Goal: Task Accomplishment & Management: Manage account settings

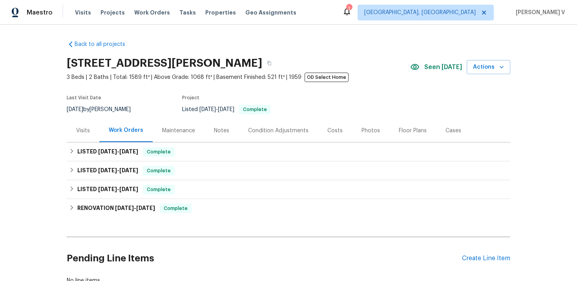
scroll to position [57, 0]
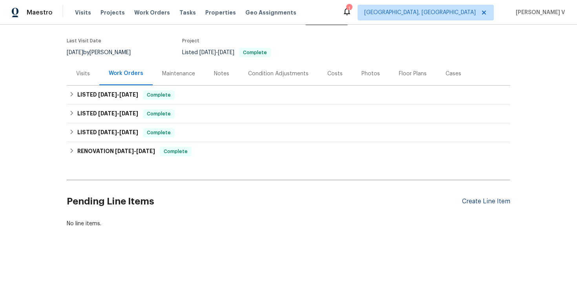
click at [480, 205] on div "Create Line Item" at bounding box center [486, 201] width 48 height 7
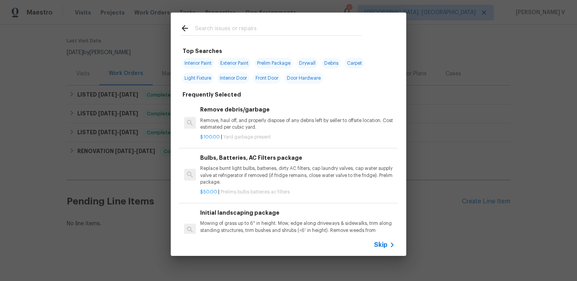
click at [390, 242] on icon at bounding box center [391, 244] width 9 height 9
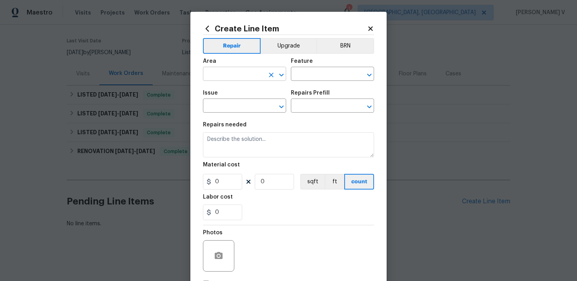
click at [248, 75] on input "text" at bounding box center [233, 75] width 61 height 12
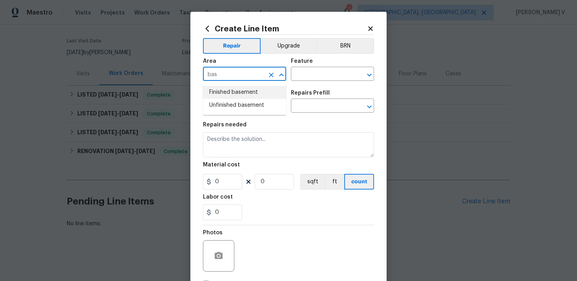
click at [244, 95] on li "Finished basement" at bounding box center [244, 92] width 83 height 13
type input "Finished basement"
click at [320, 82] on div "Area Finished basement ​ Feature ​" at bounding box center [288, 70] width 171 height 32
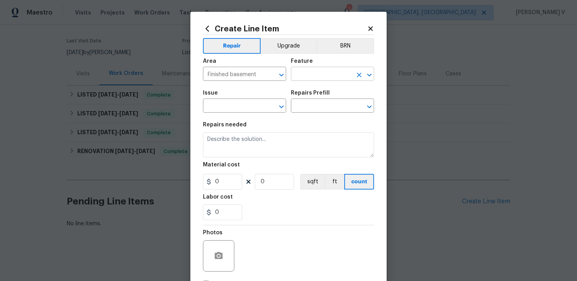
click at [322, 76] on input "text" at bounding box center [321, 75] width 61 height 12
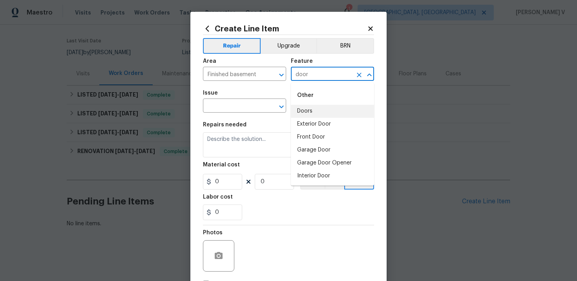
click at [327, 107] on li "Doors" at bounding box center [332, 111] width 83 height 13
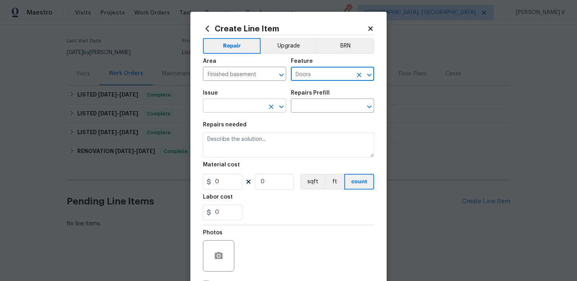
type input "Doors"
click at [224, 102] on input "text" at bounding box center [233, 106] width 61 height 12
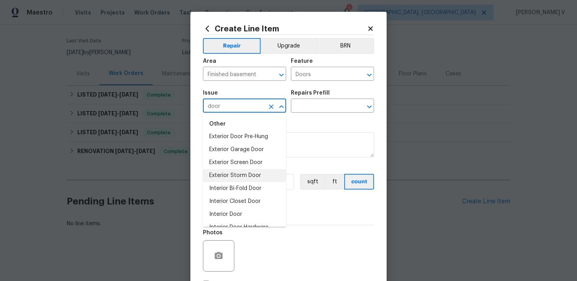
scroll to position [55, 0]
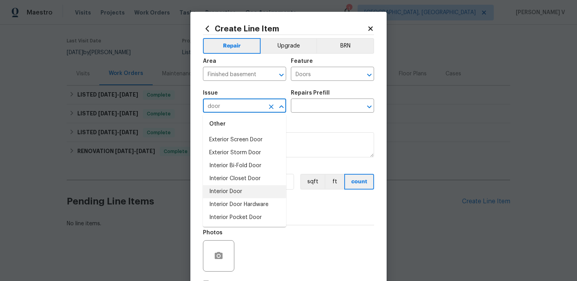
click at [238, 193] on li "Interior Door" at bounding box center [244, 191] width 83 height 13
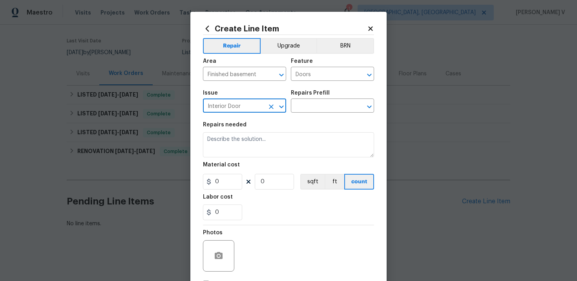
type input "Interior Door"
click at [308, 99] on div "Repairs Prefill" at bounding box center [332, 95] width 83 height 10
click at [308, 104] on input "text" at bounding box center [321, 106] width 61 height 12
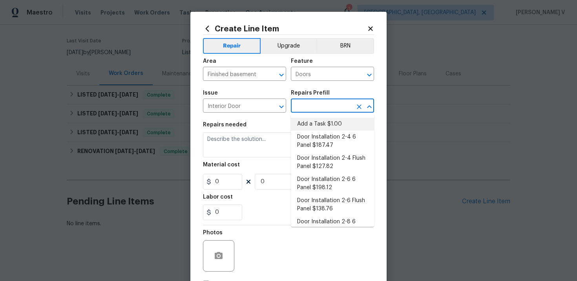
click at [312, 120] on li "Add a Task $1.00" at bounding box center [332, 124] width 83 height 13
type input "Interior Door"
type input "Add a Task $1.00"
type textarea "HPM to detail"
type input "1"
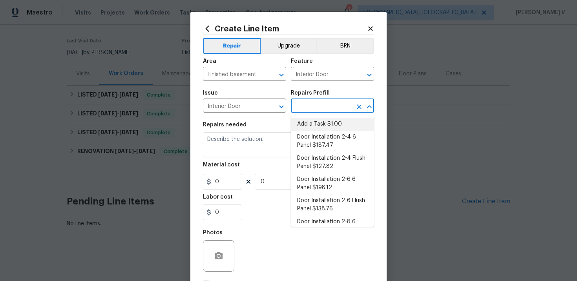
type input "1"
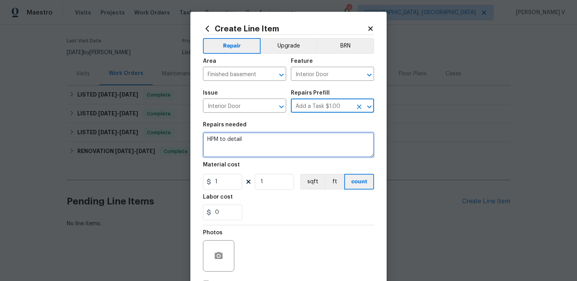
click at [238, 147] on textarea "HPM to detail" at bounding box center [288, 144] width 171 height 25
paste textarea "Received feedback. Access panel off wall in basement. Reattach the access panel…"
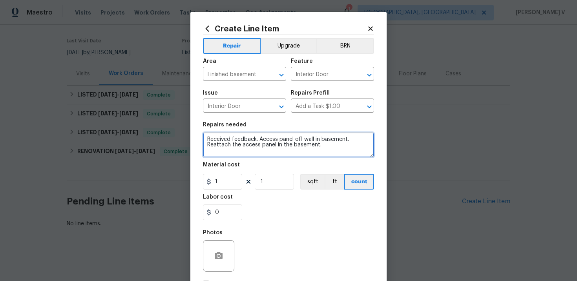
click at [260, 140] on textarea "Received feedback. Access panel off wall in basement. Reattach the access panel…" at bounding box center [288, 144] width 171 height 25
type textarea "Received feedback that the access panel off wall in basement. Reattach the acce…"
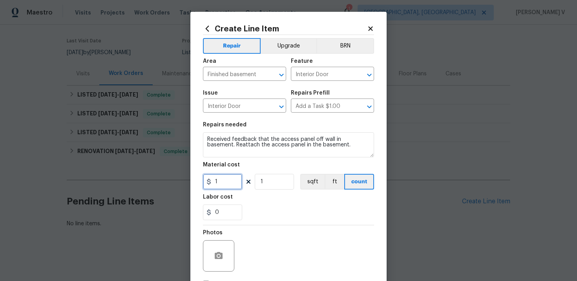
click at [224, 187] on input "1" at bounding box center [222, 182] width 39 height 16
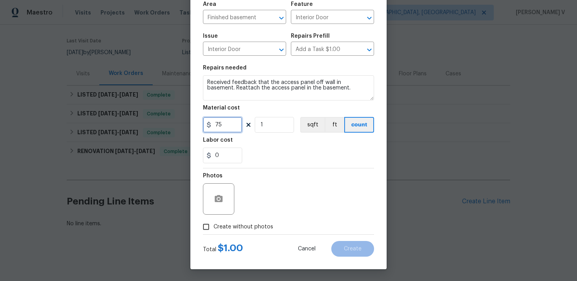
type input "75"
click at [215, 223] on span "Create without photos" at bounding box center [243, 227] width 60 height 8
click at [213, 223] on input "Create without photos" at bounding box center [205, 226] width 15 height 15
checkbox input "true"
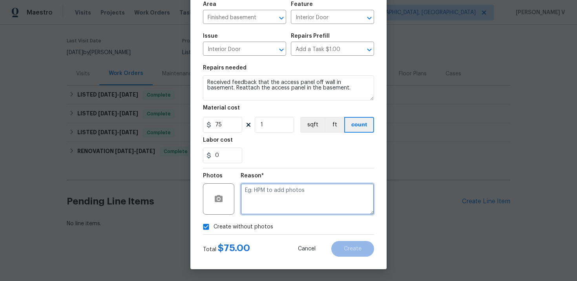
click at [269, 197] on textarea at bounding box center [306, 198] width 133 height 31
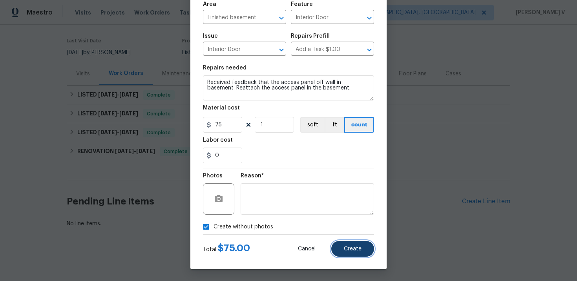
click at [349, 244] on button "Create" at bounding box center [352, 249] width 43 height 16
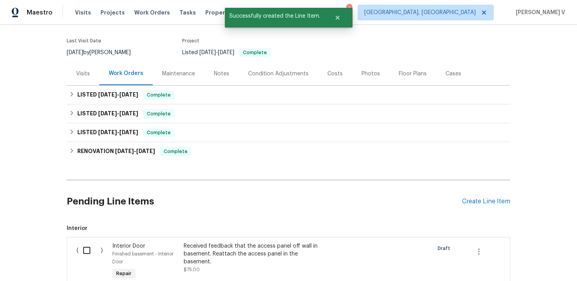
click at [77, 252] on div "( )" at bounding box center [92, 262] width 36 height 44
click at [95, 245] on input "checkbox" at bounding box center [89, 250] width 22 height 16
checkbox input "true"
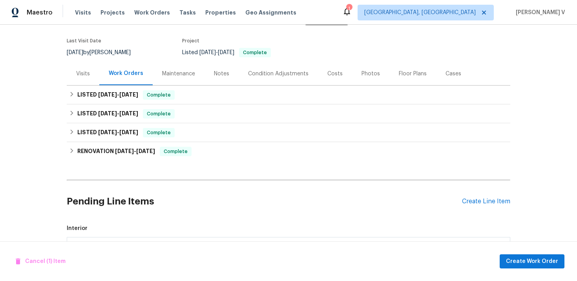
scroll to position [155, 0]
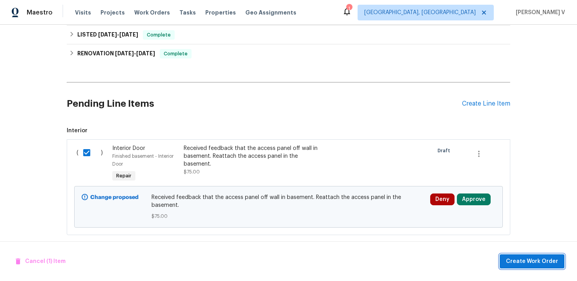
click at [531, 255] on button "Create Work Order" at bounding box center [531, 261] width 65 height 15
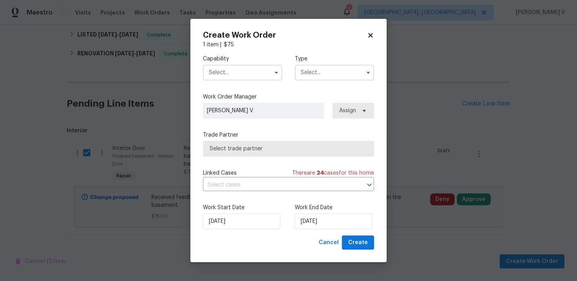
click at [247, 78] on input "text" at bounding box center [242, 73] width 79 height 16
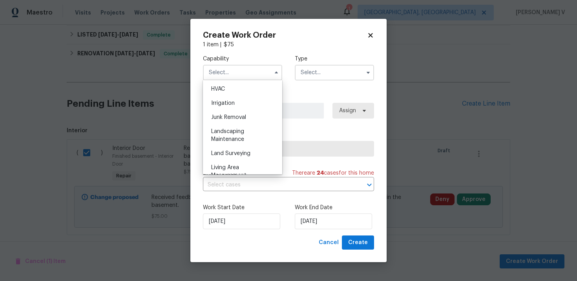
scroll to position [399, 0]
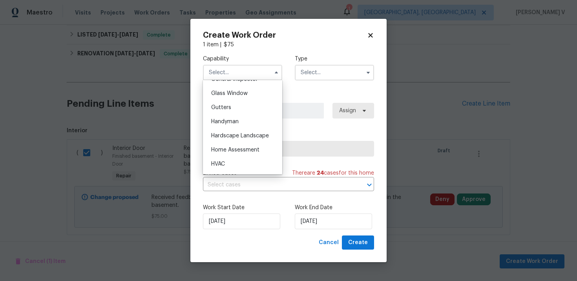
click at [233, 120] on span "Handyman" at bounding box center [224, 121] width 27 height 5
type input "Handyman"
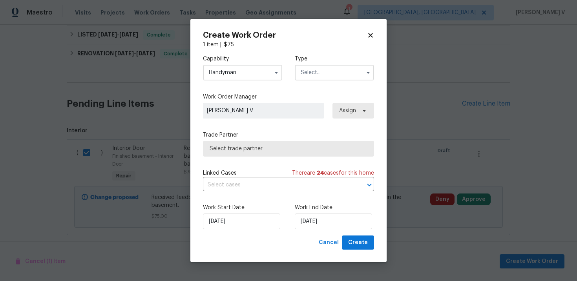
click at [328, 73] on input "text" at bounding box center [334, 73] width 79 height 16
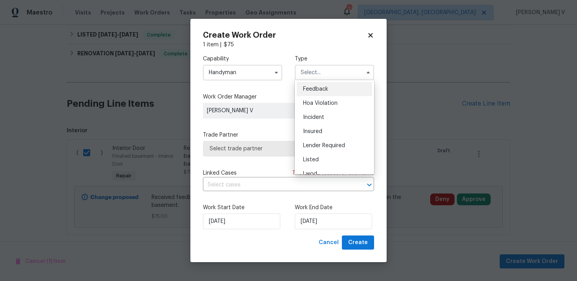
click at [312, 86] on span "Feedback" at bounding box center [315, 88] width 25 height 5
type input "Feedback"
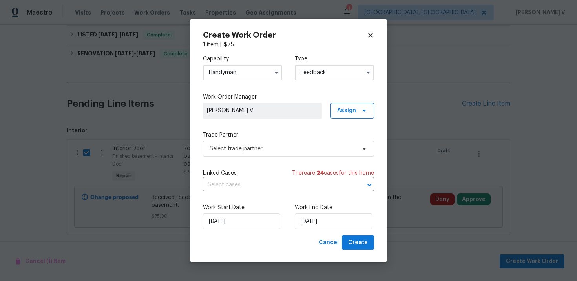
click at [251, 141] on div "Select trade partner" at bounding box center [288, 149] width 171 height 16
click at [245, 149] on span "Select trade partner" at bounding box center [282, 149] width 146 height 8
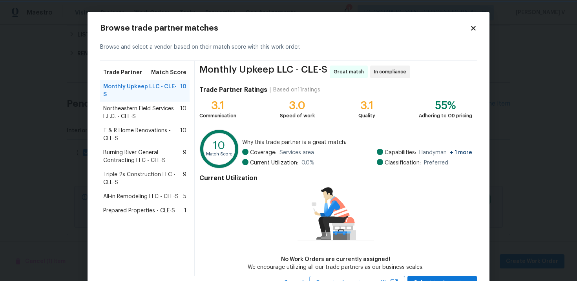
scroll to position [33, 0]
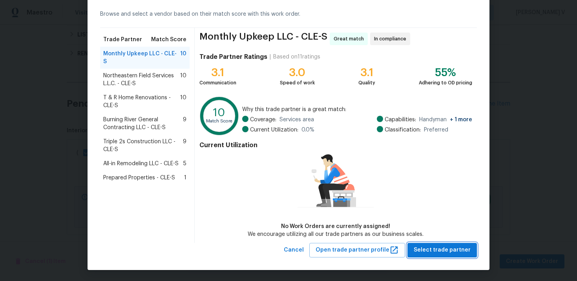
click at [442, 245] on span "Select trade partner" at bounding box center [441, 250] width 57 height 10
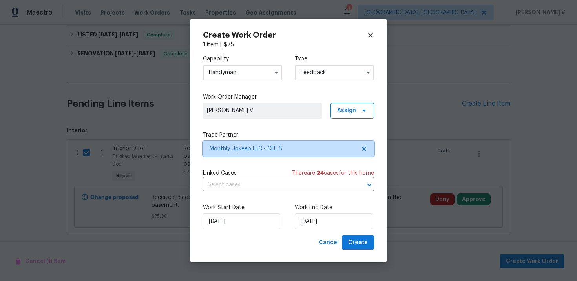
scroll to position [0, 0]
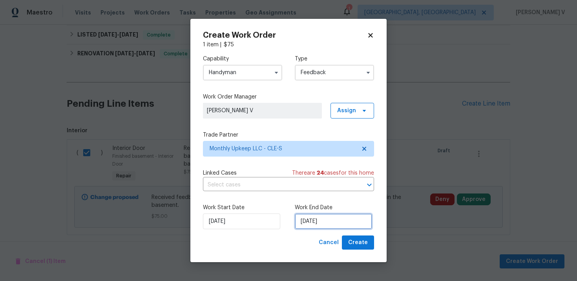
click at [336, 215] on input "06/10/2025" at bounding box center [333, 221] width 77 height 16
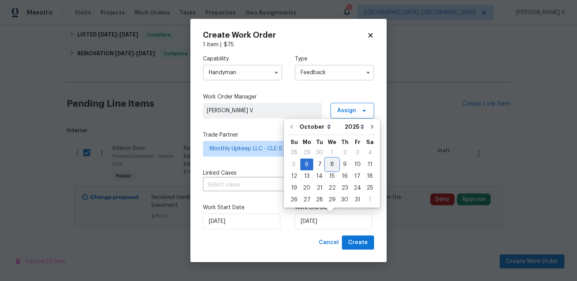
click at [330, 165] on div "8" at bounding box center [332, 164] width 13 height 11
type input "08/10/2025"
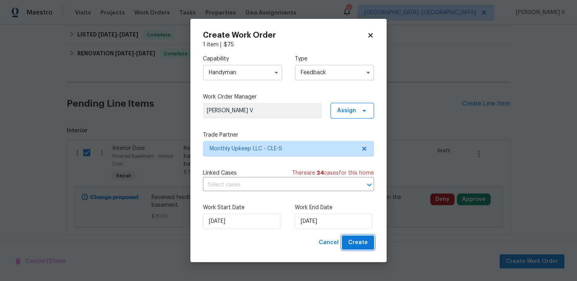
click at [347, 239] on button "Create" at bounding box center [358, 242] width 32 height 15
checkbox input "false"
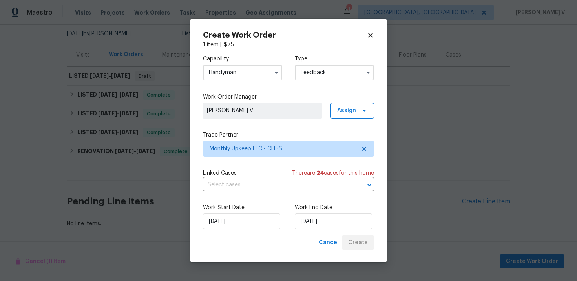
scroll to position [76, 0]
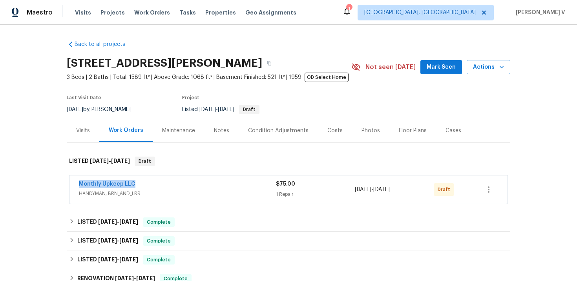
drag, startPoint x: 141, startPoint y: 181, endPoint x: 58, endPoint y: 181, distance: 82.8
click at [58, 181] on div "Back to all projects 4131 Burton Dr, Stow, OH 44224 3 Beds | 2 Baths | Total: 1…" at bounding box center [288, 153] width 577 height 256
copy link "Monthly Upkeep LLC"
click at [93, 184] on link "Monthly Upkeep LLC" at bounding box center [107, 183] width 56 height 5
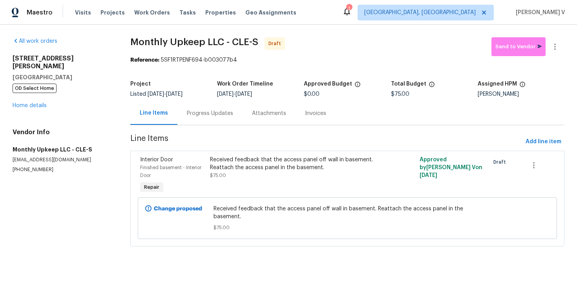
click at [193, 104] on div "Progress Updates" at bounding box center [209, 113] width 65 height 23
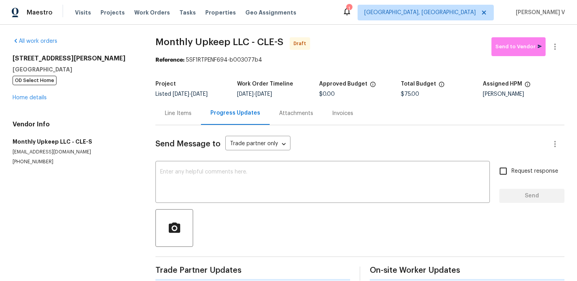
click at [213, 207] on div "Send Message to Trade partner only Trade partner only ​ x ​ Request response Se…" at bounding box center [359, 202] width 409 height 155
click at [213, 193] on textarea at bounding box center [322, 182] width 325 height 27
paste textarea "Hi this is Divya with Opendoor. I’m confirming you received the WO for the prop…"
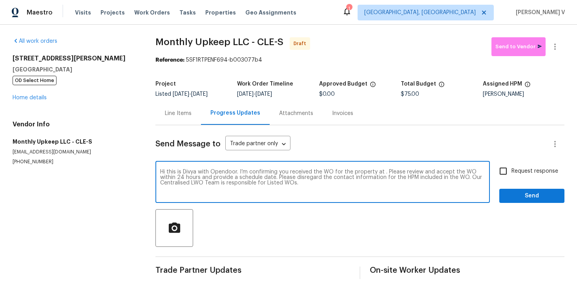
click at [382, 174] on textarea "Hi this is Divya with Opendoor. I’m confirming you received the WO for the prop…" at bounding box center [322, 182] width 325 height 27
paste textarea "4131 Burton Dr, Stow, OH 44224"
type textarea "Hi this is Divya with Opendoor. I’m confirming you received the WO for the prop…"
click at [522, 167] on span "Request response" at bounding box center [534, 171] width 47 height 8
click at [511, 167] on input "Request response" at bounding box center [503, 171] width 16 height 16
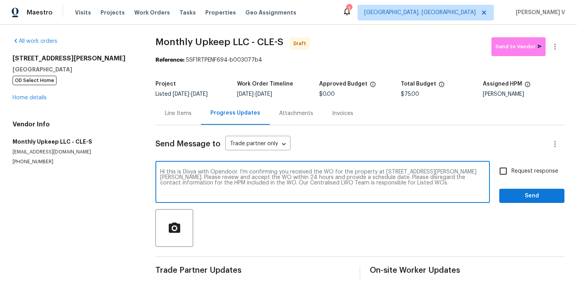
checkbox input "true"
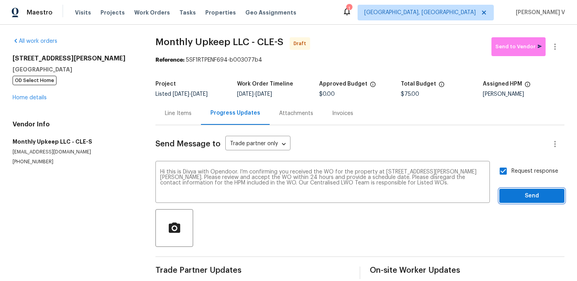
click at [525, 195] on span "Send" at bounding box center [531, 196] width 53 height 10
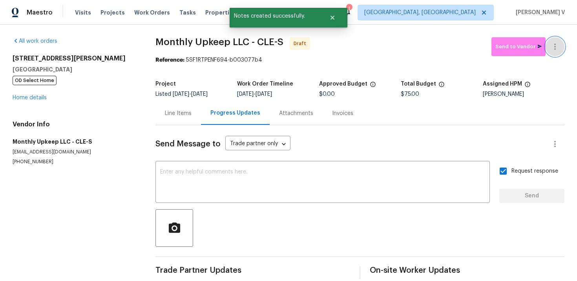
click at [552, 45] on icon "button" at bounding box center [554, 46] width 9 height 9
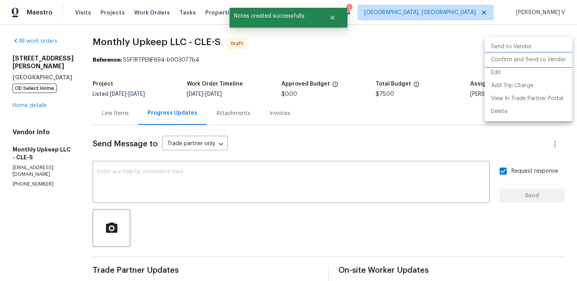
click at [531, 56] on li "Confirm and Send to Vendor" at bounding box center [527, 59] width 87 height 13
click at [140, 70] on div at bounding box center [288, 140] width 577 height 281
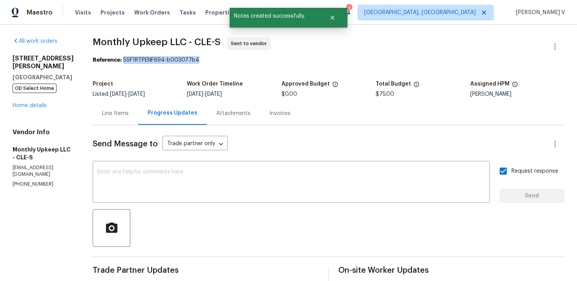
drag, startPoint x: 123, startPoint y: 61, endPoint x: 233, endPoint y: 60, distance: 110.2
click at [233, 60] on div "Reference: 5SF1RTPENF694-b003077b4" at bounding box center [328, 60] width 471 height 8
copy div "5SF1RTPENF694-b003077b4"
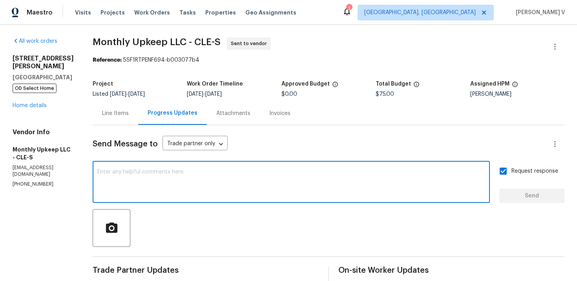
click at [180, 179] on textarea at bounding box center [290, 182] width 387 height 27
paste textarea "Attention All Work Orders must include before-photos (both close-up and wide-an…"
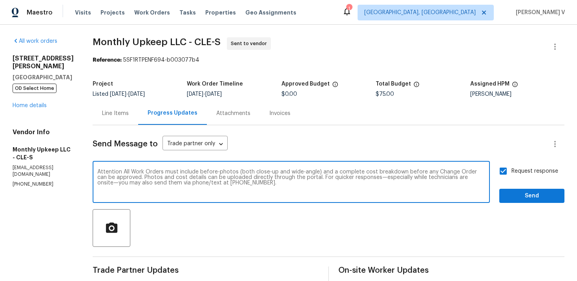
type textarea "Attention All Work Orders must include before-photos (both close-up and wide-an…"
click at [513, 196] on span "Send" at bounding box center [531, 196] width 53 height 10
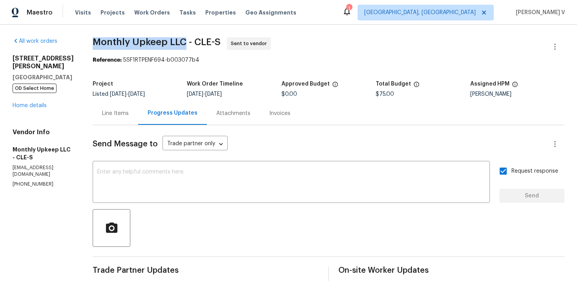
drag, startPoint x: 93, startPoint y: 41, endPoint x: 184, endPoint y: 40, distance: 91.4
click at [184, 40] on div "All work orders 4131 Burton Dr Stow, OH 44224 OD Select Home Home details Vendo…" at bounding box center [288, 220] width 577 height 391
copy span "Monthly Upkeep LLC"
click at [116, 120] on div "Line Items" at bounding box center [115, 113] width 45 height 23
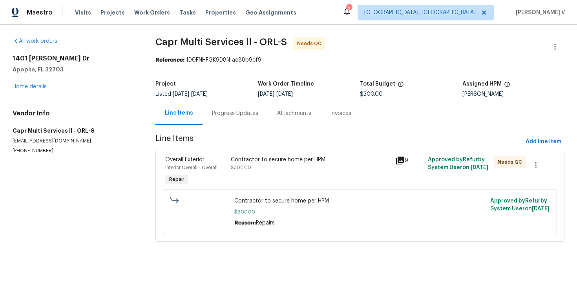
click at [230, 106] on div "Progress Updates" at bounding box center [234, 113] width 65 height 23
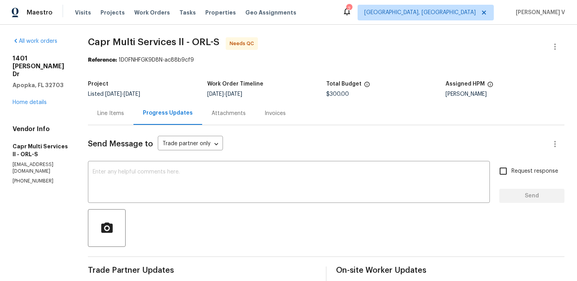
click at [131, 111] on div "Line Items" at bounding box center [110, 113] width 45 height 23
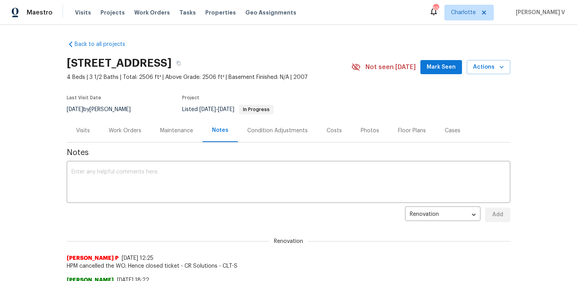
click at [135, 125] on div "Work Orders" at bounding box center [124, 130] width 51 height 23
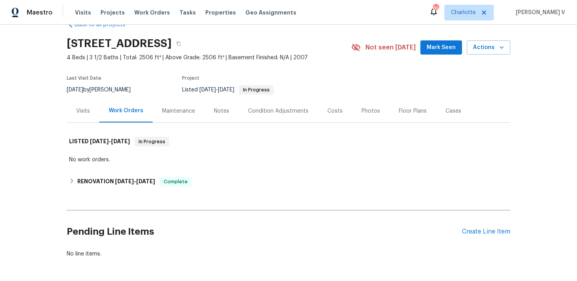
scroll to position [50, 0]
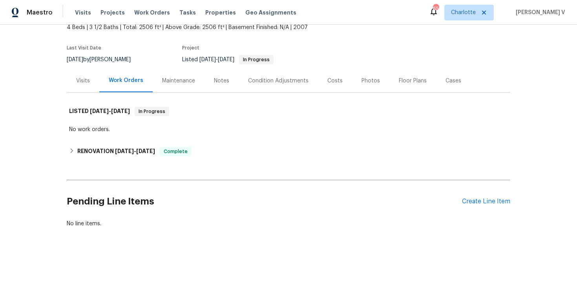
click at [220, 88] on div "Notes" at bounding box center [221, 80] width 34 height 23
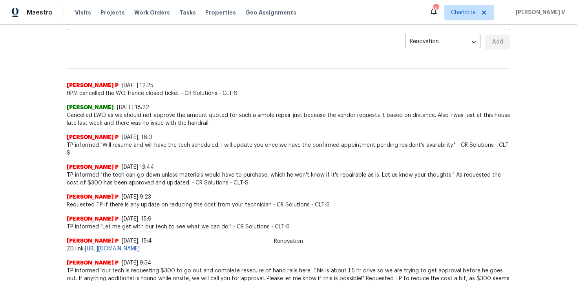
scroll to position [210, 0]
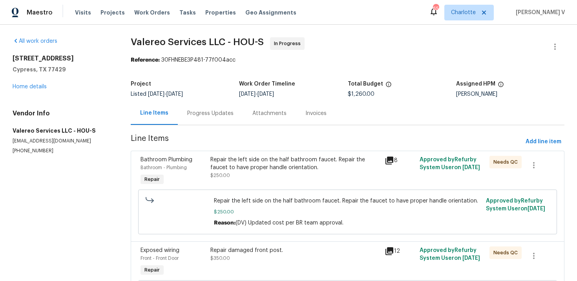
click at [200, 114] on div "Progress Updates" at bounding box center [210, 113] width 46 height 8
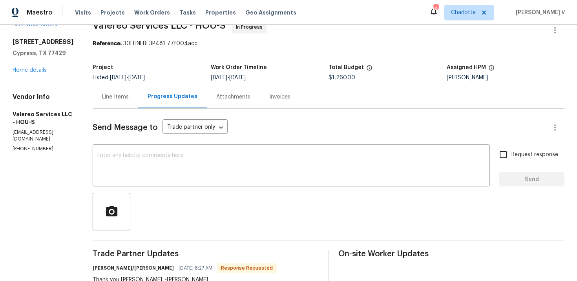
scroll to position [30, 0]
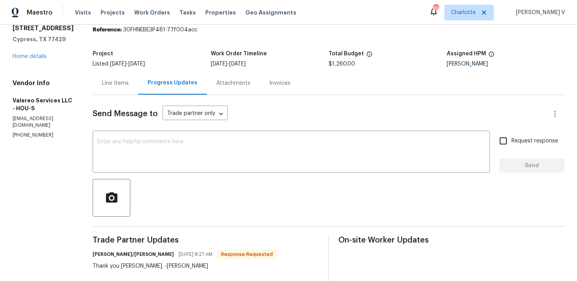
click at [120, 80] on div "Line Items" at bounding box center [115, 83] width 27 height 8
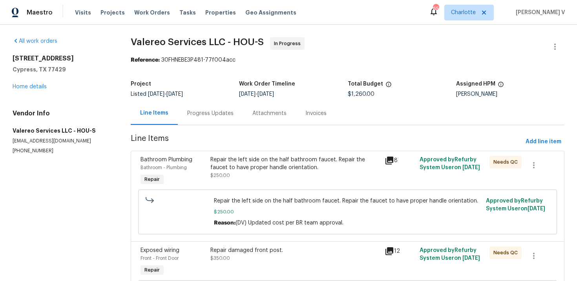
click at [217, 107] on div "Progress Updates" at bounding box center [210, 113] width 65 height 23
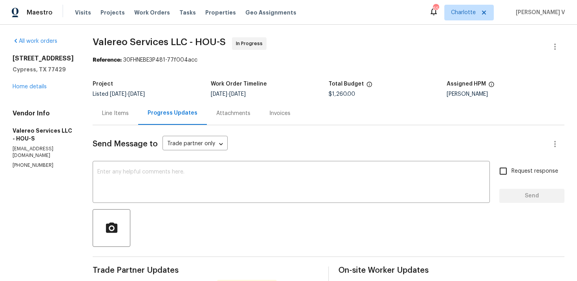
click at [113, 122] on div "Line Items" at bounding box center [115, 113] width 45 height 23
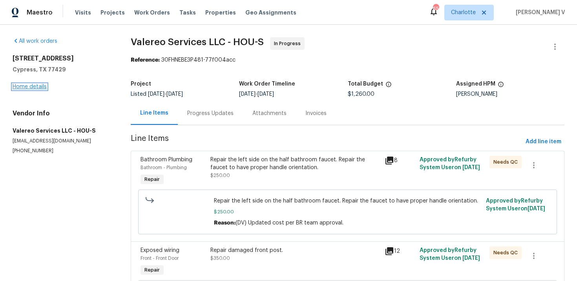
click at [34, 88] on link "Home details" at bounding box center [30, 86] width 34 height 5
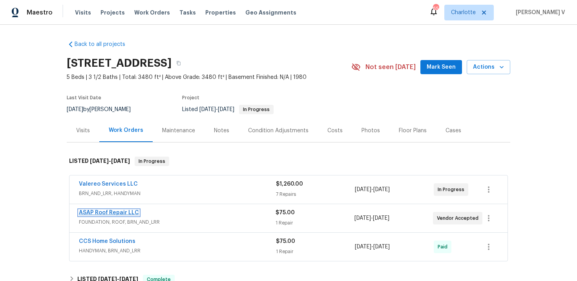
click at [111, 213] on link "ASAP Roof Repair LLC" at bounding box center [109, 212] width 60 height 5
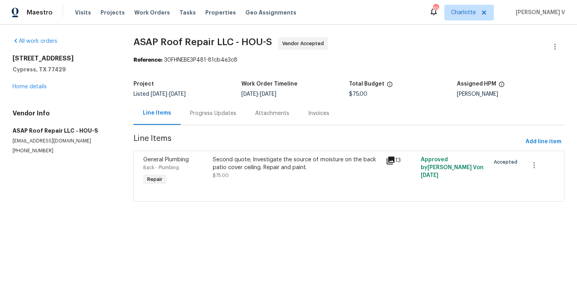
click at [208, 117] on div "Progress Updates" at bounding box center [213, 113] width 46 height 8
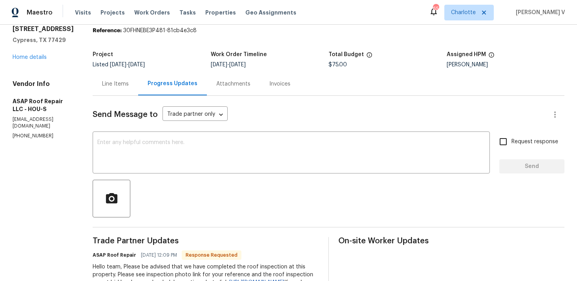
scroll to position [75, 0]
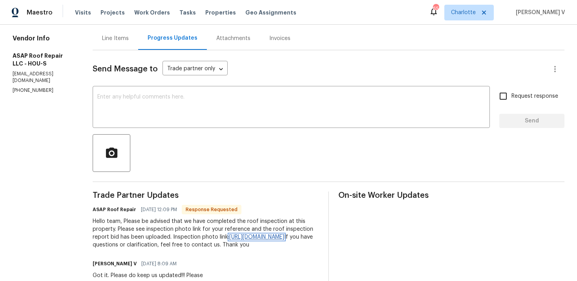
click at [229, 240] on link "[URL][DOMAIN_NAME]" at bounding box center [256, 236] width 55 height 5
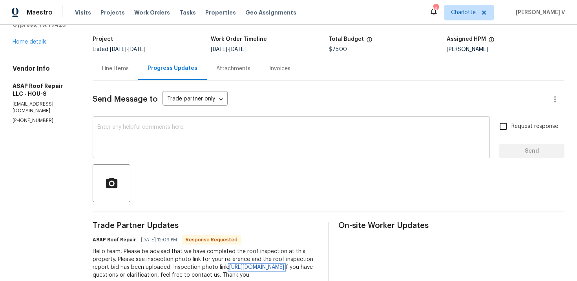
scroll to position [45, 0]
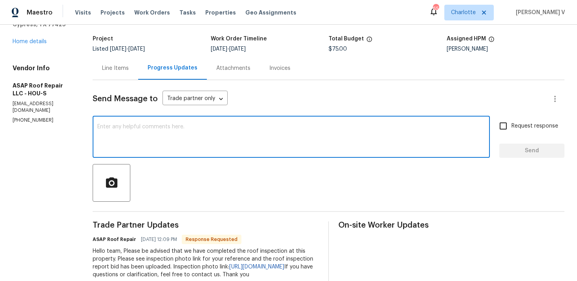
click at [168, 141] on textarea at bounding box center [290, 137] width 387 height 27
paste textarea "Hey thanks! We will review and get back to you."
type textarea "Hey thanks! We will review and get back to you."
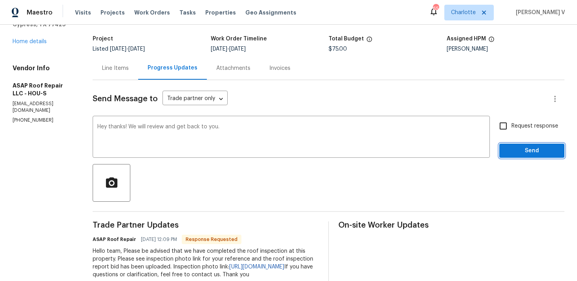
click at [528, 154] on span "Send" at bounding box center [531, 151] width 53 height 10
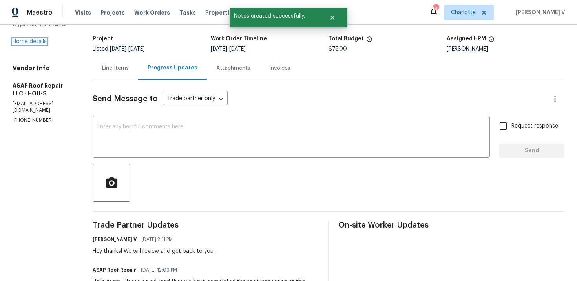
click at [34, 44] on link "Home details" at bounding box center [30, 41] width 34 height 5
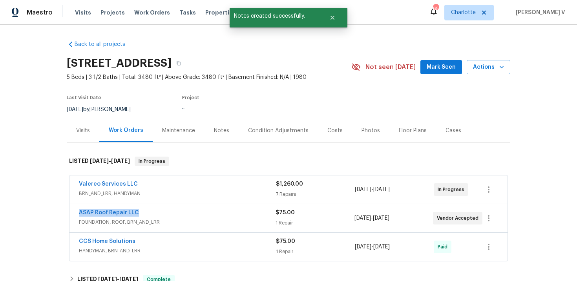
drag, startPoint x: 73, startPoint y: 214, endPoint x: 201, endPoint y: 214, distance: 128.6
click at [201, 214] on div "ASAP Roof Repair LLC FOUNDATION, ROOF, BRN_AND_LRR $75.00 1 Repair 10/2/2025 - …" at bounding box center [288, 218] width 438 height 28
copy link "ASAP Roof Repair LLC"
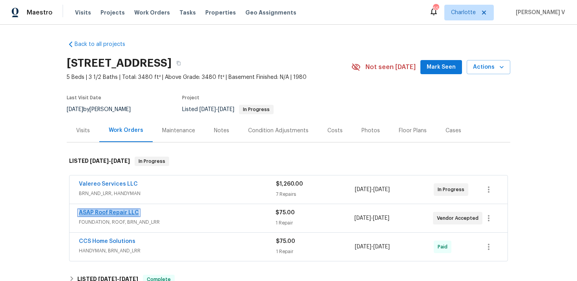
click at [111, 212] on link "ASAP Roof Repair LLC" at bounding box center [109, 212] width 60 height 5
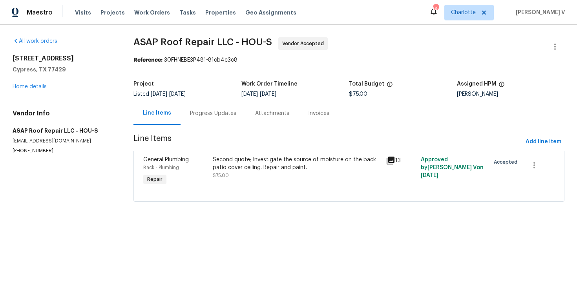
click at [202, 120] on div "Progress Updates" at bounding box center [212, 113] width 65 height 23
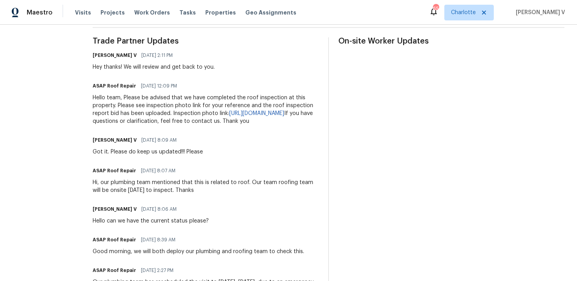
scroll to position [218, 0]
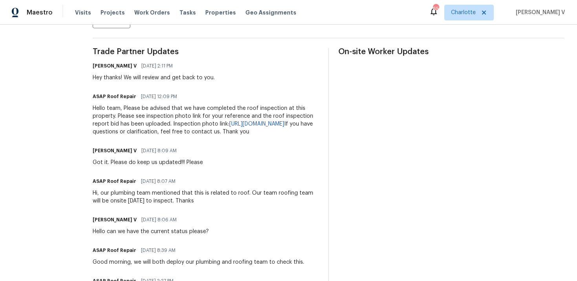
drag, startPoint x: 120, startPoint y: 107, endPoint x: 255, endPoint y: 137, distance: 138.2
click at [255, 136] on div "Hello team, Please be advised that we have completed the roof inspection at thi…" at bounding box center [206, 119] width 226 height 31
copy div "Please be advised that we have completed the roof inspection at this property. …"
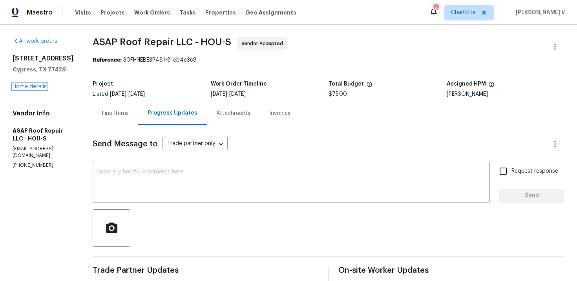
click at [35, 89] on link "Home details" at bounding box center [30, 86] width 34 height 5
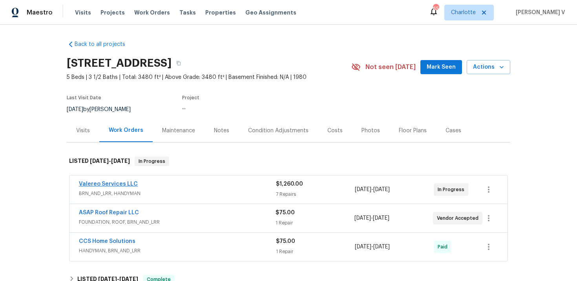
click at [120, 186] on link "Valereo Services LLC" at bounding box center [108, 183] width 59 height 5
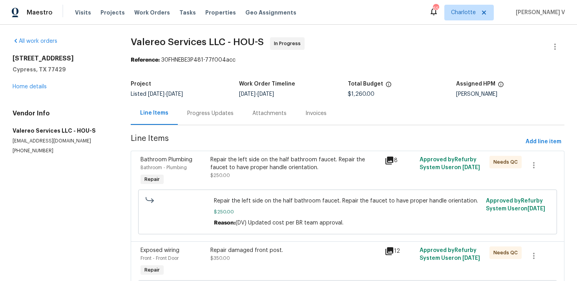
click at [200, 112] on div "Progress Updates" at bounding box center [210, 113] width 46 height 8
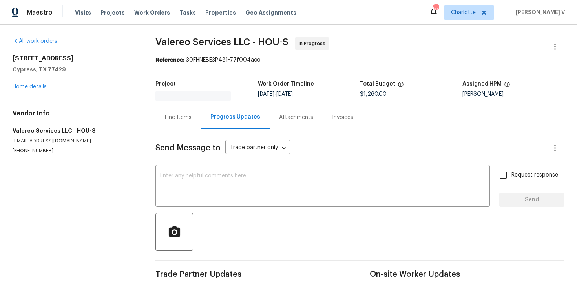
click at [185, 171] on div "x ​" at bounding box center [322, 187] width 334 height 40
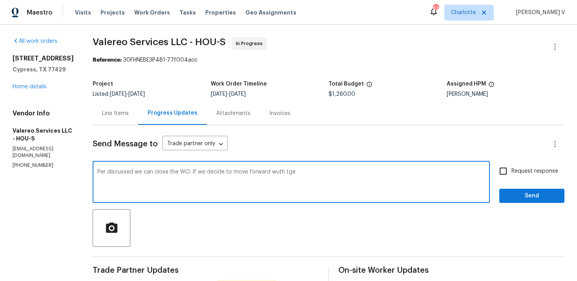
click at [266, 171] on textarea "Per discussed we can close the WO. If we decide to move forward wuth tge" at bounding box center [290, 182] width 387 height 27
drag, startPoint x: 273, startPoint y: 171, endPoint x: 320, endPoint y: 170, distance: 47.1
click at [320, 170] on textarea "Per discussed we can close the WO. If we decide to move forward with tge" at bounding box center [290, 182] width 387 height 27
paste textarea "Roof Repair"
click at [288, 171] on textarea "Per discussed we can close the WO. If we decide to move forward with the Roof R…" at bounding box center [290, 182] width 387 height 27
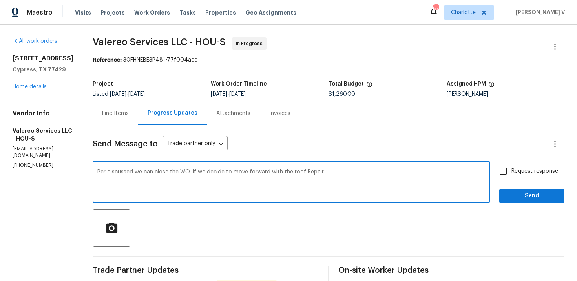
click at [328, 173] on textarea "Per discussed we can close the WO. If we decide to move forward with the roof R…" at bounding box center [290, 182] width 387 height 27
type textarea "Per discussed we can close the WO. If we decide to move forward with the roof R…"
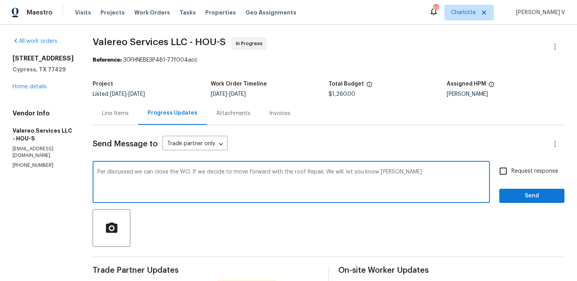
click at [111, 115] on div "Line Items" at bounding box center [115, 113] width 27 height 8
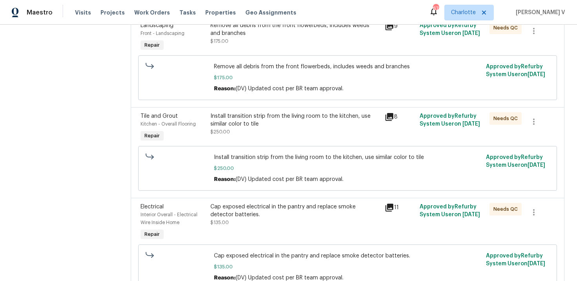
scroll to position [497, 0]
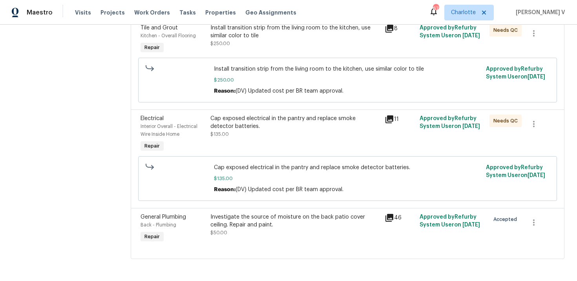
click at [231, 216] on div "Investigate the source of moisture on the back patio cover ceiling. Repair and …" at bounding box center [295, 221] width 170 height 16
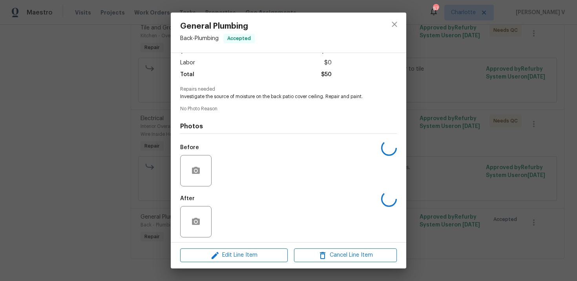
scroll to position [54, 0]
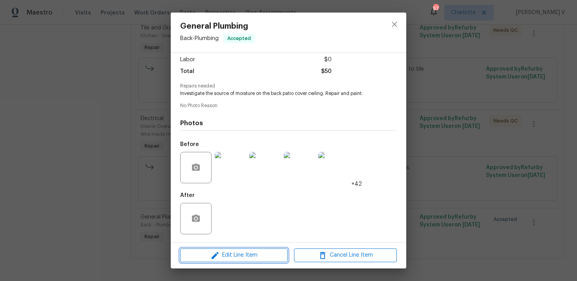
click at [233, 253] on span "Edit Line Item" at bounding box center [233, 255] width 103 height 10
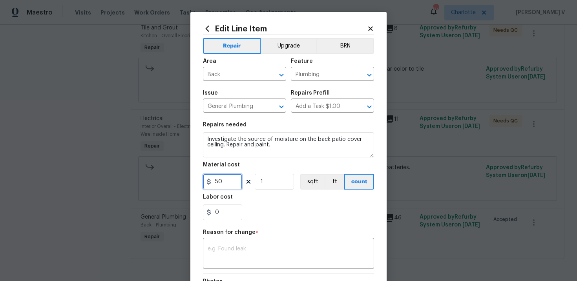
click at [227, 183] on input "50" at bounding box center [222, 182] width 39 height 16
type input "0"
click at [242, 242] on div "x ​" at bounding box center [288, 254] width 171 height 29
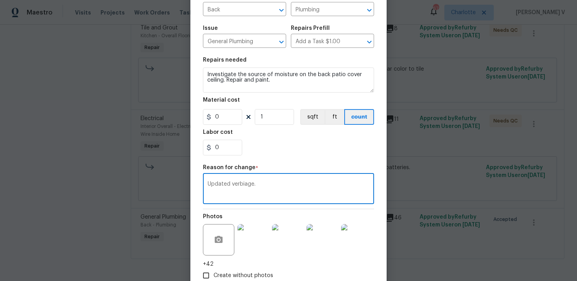
scroll to position [114, 0]
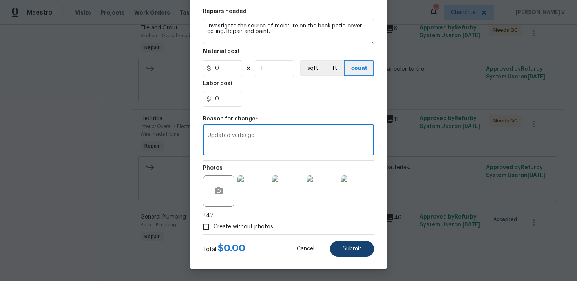
type textarea "Updated verbiage."
click at [355, 246] on span "Submit" at bounding box center [351, 249] width 19 height 6
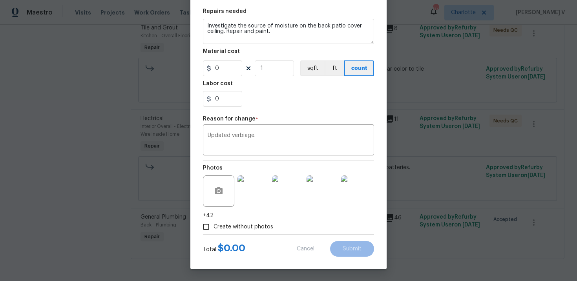
type input "50"
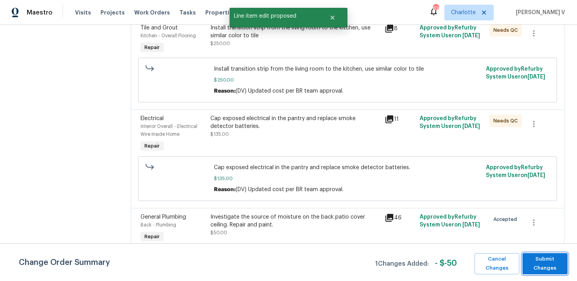
scroll to position [0, 0]
click at [550, 266] on span "Submit Changes" at bounding box center [544, 264] width 37 height 18
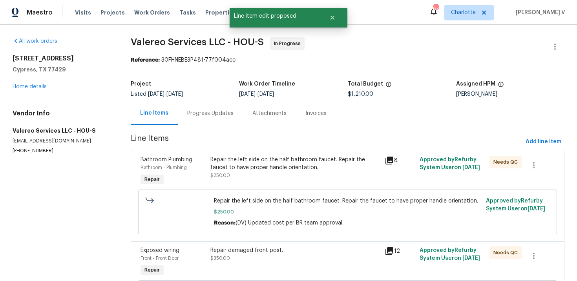
click at [213, 113] on div "Progress Updates" at bounding box center [210, 113] width 46 height 8
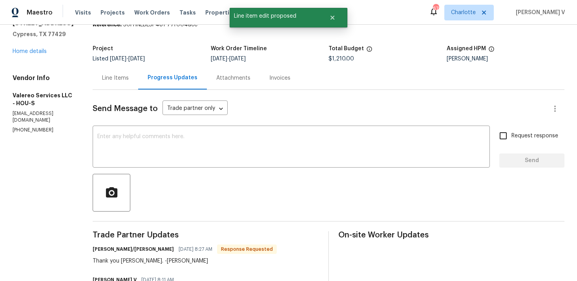
scroll to position [73, 0]
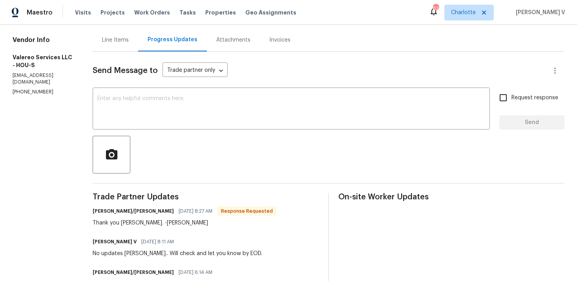
click at [116, 46] on div "Line Items" at bounding box center [115, 39] width 45 height 23
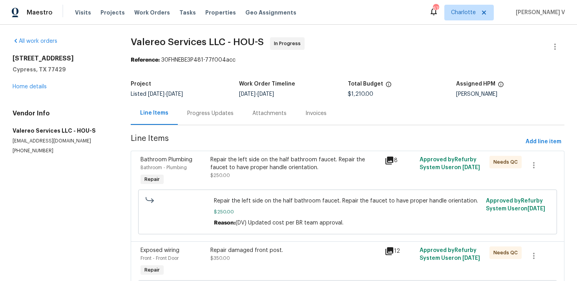
click at [212, 111] on div "Progress Updates" at bounding box center [210, 113] width 46 height 8
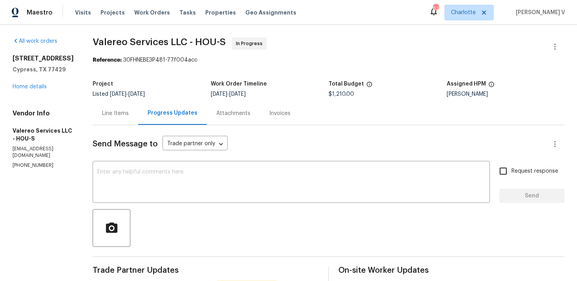
click at [112, 107] on div "Line Items" at bounding box center [115, 113] width 45 height 23
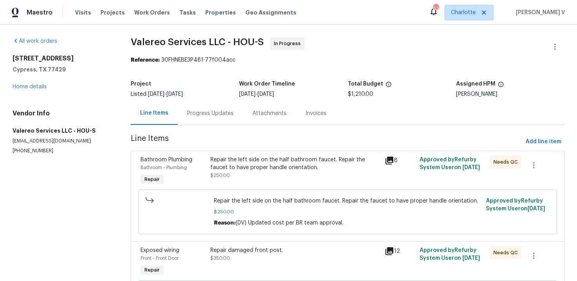
click at [211, 122] on div "Progress Updates" at bounding box center [210, 113] width 65 height 23
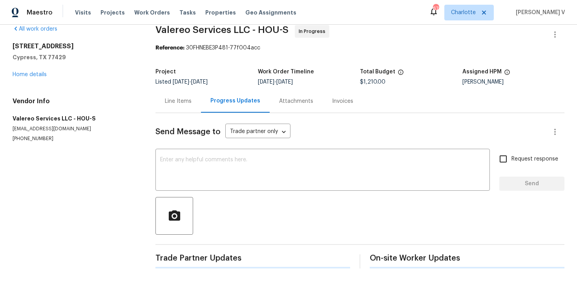
scroll to position [38, 0]
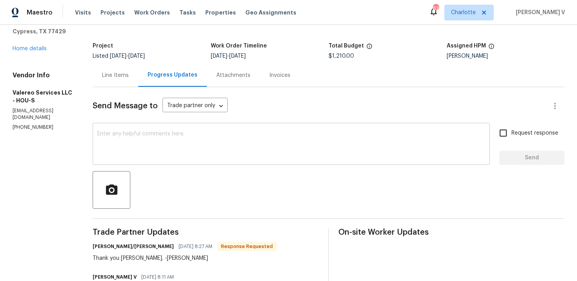
click at [144, 155] on textarea at bounding box center [290, 144] width 387 height 27
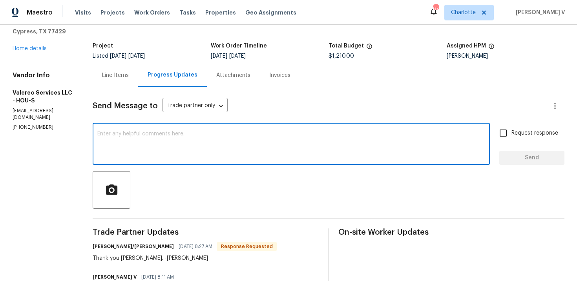
paste textarea "As discussed, please go ahead and close the WO. We’ll reach out to you, [PERSON…"
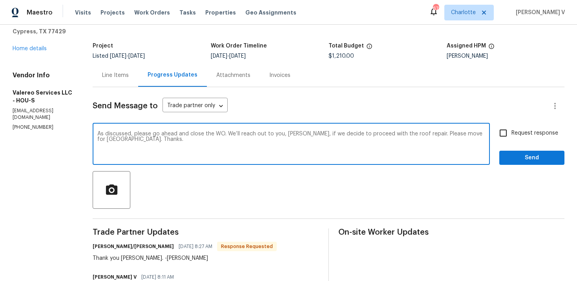
type textarea "As discussed, please go ahead and close the WO. We’ll reach out to you, [PERSON…"
click at [524, 129] on span "Request response" at bounding box center [534, 133] width 47 height 8
click at [511, 129] on input "Request response" at bounding box center [503, 133] width 16 height 16
checkbox input "true"
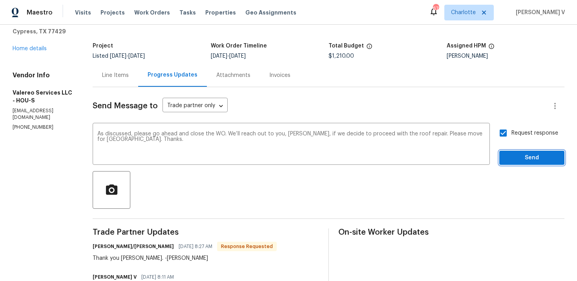
click at [531, 151] on button "Send" at bounding box center [531, 158] width 65 height 15
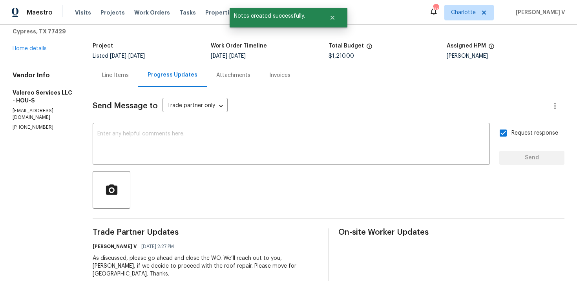
scroll to position [0, 0]
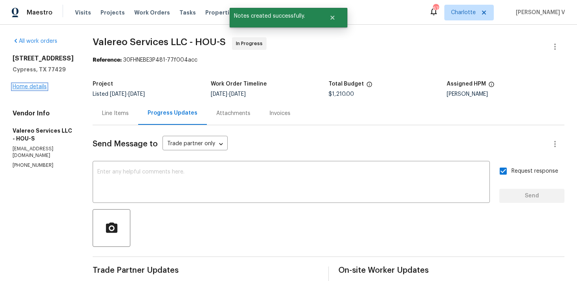
click at [38, 89] on link "Home details" at bounding box center [30, 86] width 34 height 5
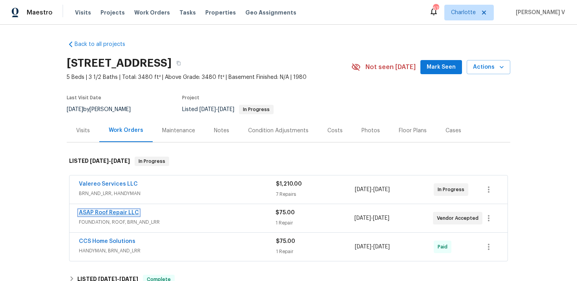
click at [104, 211] on link "ASAP Roof Repair LLC" at bounding box center [109, 212] width 60 height 5
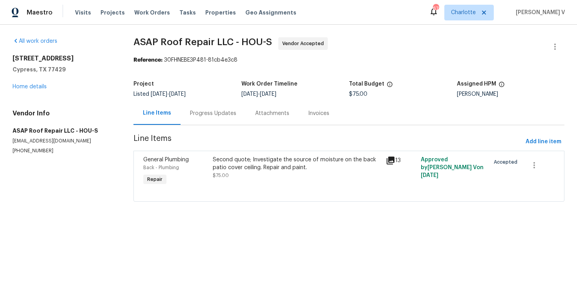
click at [222, 115] on div "Progress Updates" at bounding box center [213, 113] width 46 height 8
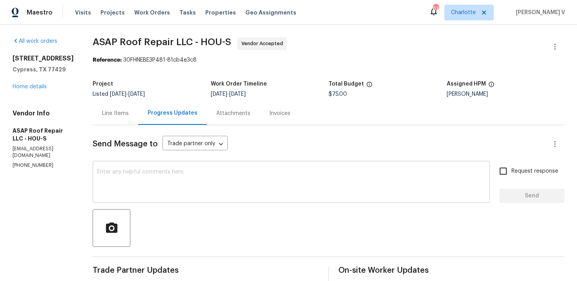
click at [151, 178] on textarea at bounding box center [290, 182] width 387 height 27
paste textarea "CO Approved $935.50. Please get a price to repair the hole in the porch ceiling."
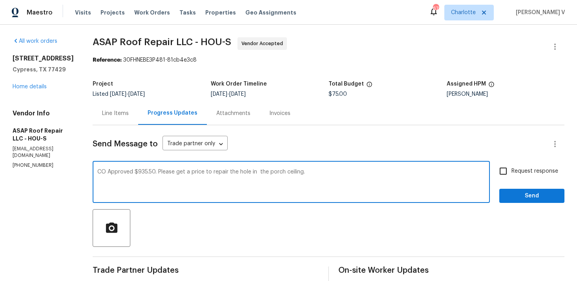
click at [183, 173] on textarea "CO Approved $935.50. Please get a price to repair the hole in the porch ceiling." at bounding box center [290, 182] width 387 height 27
click at [0, 0] on span "in the" at bounding box center [0, 0] width 0 height 0
click at [314, 171] on textarea "CO Approved $935.50. Please provide a price to repair the hole in the porch cei…" at bounding box center [290, 182] width 387 height 27
type textarea "CO Approved $935.50. Please provide a price to repair the hole in the porch cei…"
click at [534, 173] on span "Request response" at bounding box center [534, 171] width 47 height 8
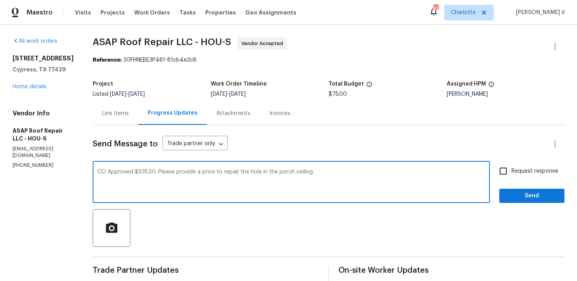
click at [511, 173] on input "Request response" at bounding box center [503, 171] width 16 height 16
checkbox input "true"
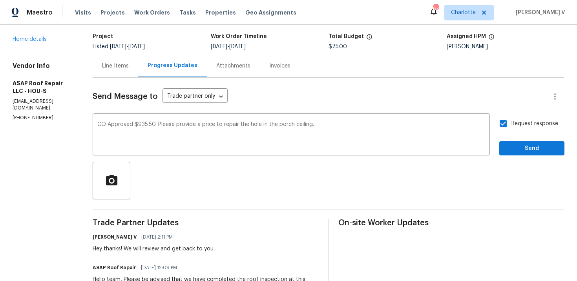
scroll to position [66, 0]
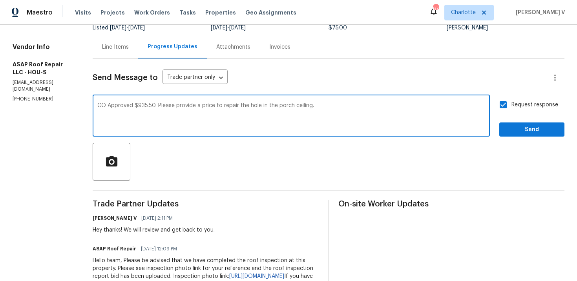
drag, startPoint x: 108, startPoint y: 107, endPoint x: 71, endPoint y: 107, distance: 37.3
type textarea "Approved $935.50. Please provide a price to repair the hole in the porch ceilin…"
click at [526, 129] on span "Send" at bounding box center [531, 130] width 53 height 10
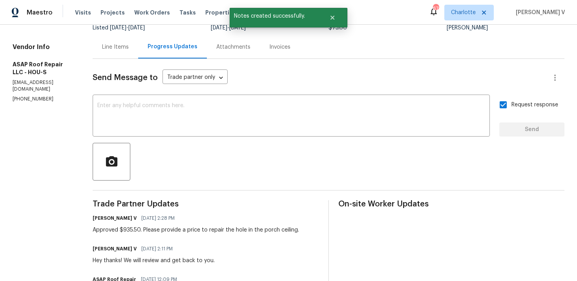
click at [116, 51] on div "Line Items" at bounding box center [115, 46] width 45 height 23
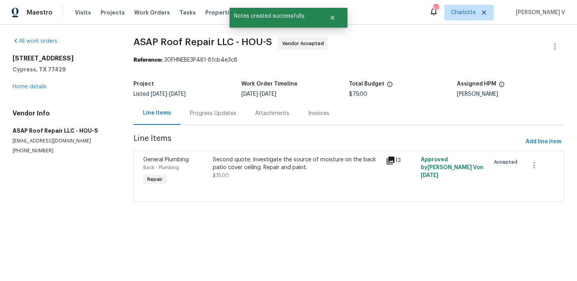
click at [269, 171] on div "Second quote; Investigate the source of moisture on the back patio cover ceilin…" at bounding box center [297, 168] width 169 height 24
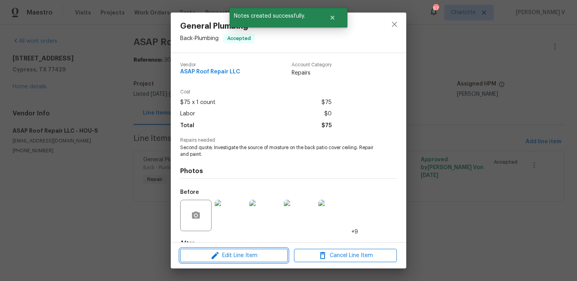
click at [231, 255] on span "Edit Line Item" at bounding box center [233, 256] width 103 height 10
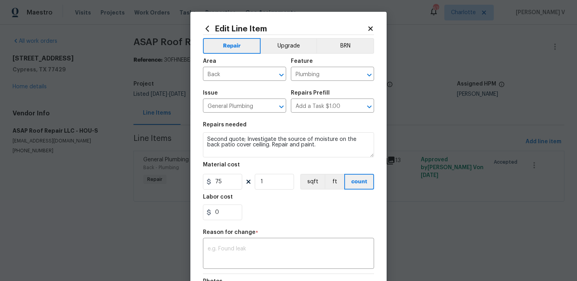
click at [117, 153] on body "Maestro Visits Projects Work Orders Tasks Properties Geo Assignments 67 [PERSON…" at bounding box center [288, 112] width 577 height 224
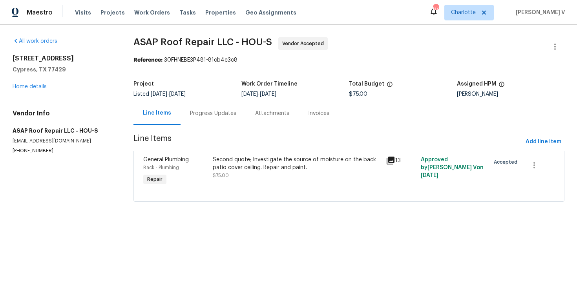
click at [183, 119] on div "Progress Updates" at bounding box center [212, 113] width 65 height 23
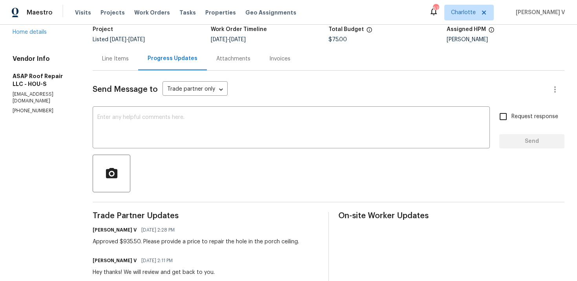
scroll to position [54, 0]
drag, startPoint x: 120, startPoint y: 244, endPoint x: 137, endPoint y: 244, distance: 16.5
click at [137, 244] on div "Approved $935.50. Please provide a price to repair the hole in the porch ceilin…" at bounding box center [196, 242] width 206 height 8
copy div "935.50"
click at [109, 66] on div "Line Items" at bounding box center [115, 59] width 45 height 23
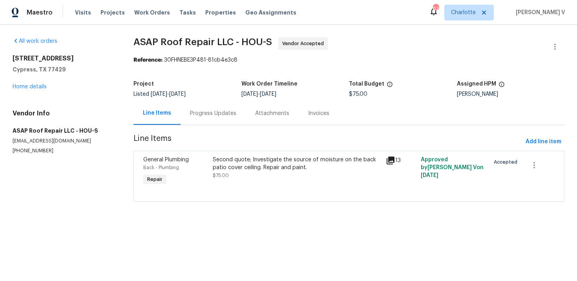
click at [225, 150] on section "ASAP Roof Repair LLC - HOU-S Vendor Accepted Reference: 30FHNEBE3P481-81cb4e3c8…" at bounding box center [348, 124] width 431 height 174
click at [230, 171] on div "Second quote; Investigate the source of moisture on the back patio cover ceilin…" at bounding box center [297, 164] width 169 height 16
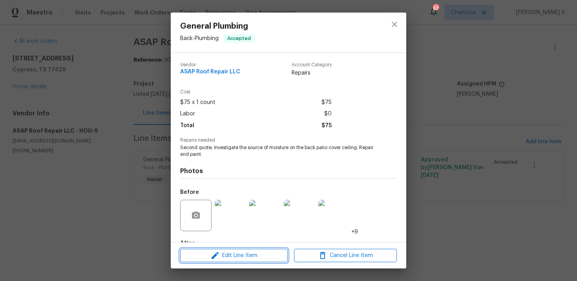
click at [212, 256] on icon "button" at bounding box center [214, 255] width 9 height 9
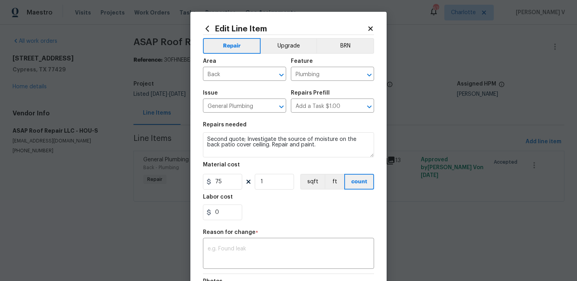
click at [246, 176] on div "75 1 sqft ft count" at bounding box center [288, 182] width 171 height 16
click at [234, 183] on input "75" at bounding box center [222, 182] width 39 height 16
paste input "935.50"
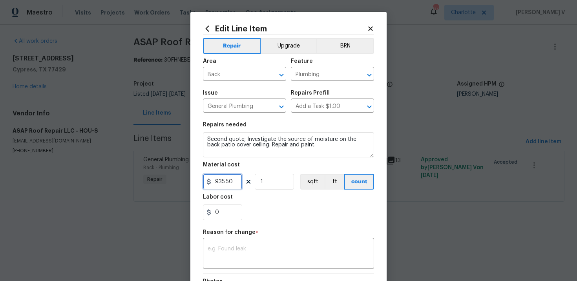
scroll to position [32, 0]
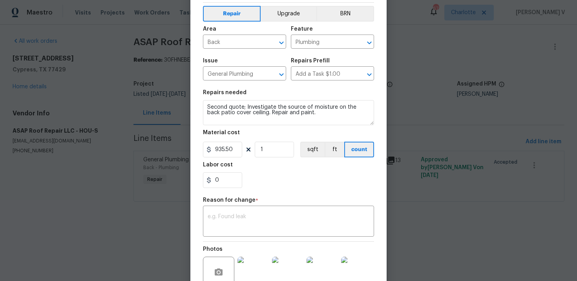
type input "935.5"
click at [280, 236] on div "x ​" at bounding box center [288, 221] width 171 height 29
paste textarea "(DV) Updated cost per BR team approval."
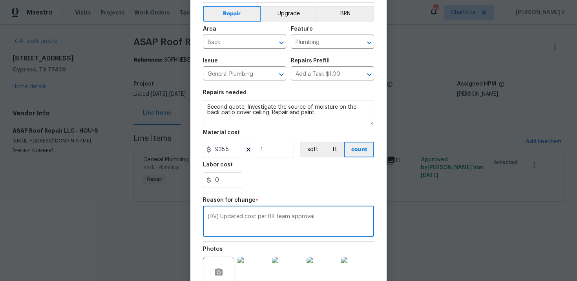
scroll to position [114, 0]
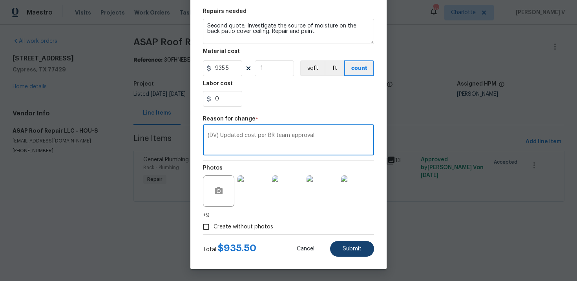
type textarea "(DV) Updated cost per BR team approval."
click at [358, 253] on button "Submit" at bounding box center [352, 249] width 44 height 16
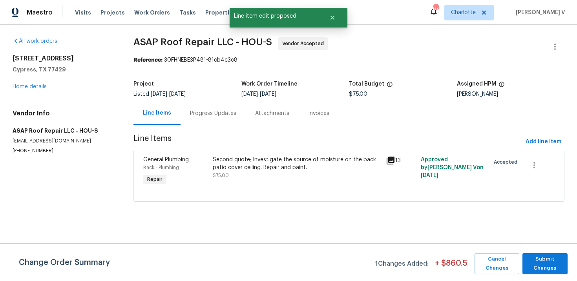
scroll to position [0, 0]
click at [547, 259] on span "Submit Changes" at bounding box center [544, 264] width 37 height 18
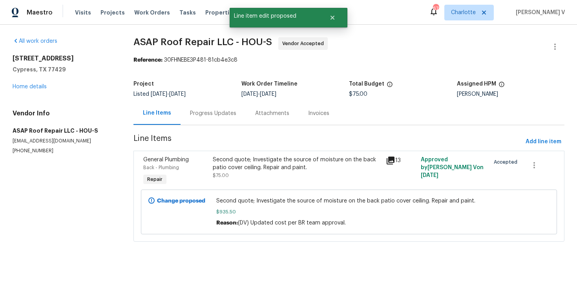
click at [194, 112] on div "Progress Updates" at bounding box center [213, 113] width 46 height 8
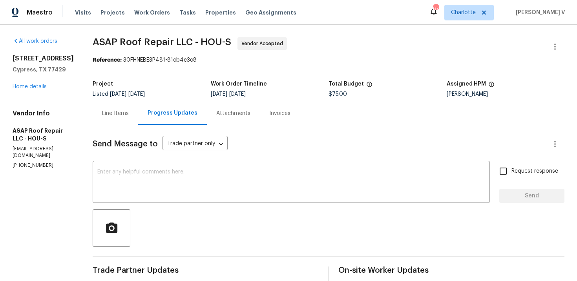
click at [32, 101] on div "All work orders [STREET_ADDRESS][PERSON_NAME] Home details Vendor Info ASAP Roo…" at bounding box center [43, 102] width 61 height 131
click at [32, 91] on div "[STREET_ADDRESS][PERSON_NAME] Home details" at bounding box center [43, 73] width 61 height 36
click at [36, 89] on link "Home details" at bounding box center [30, 86] width 34 height 5
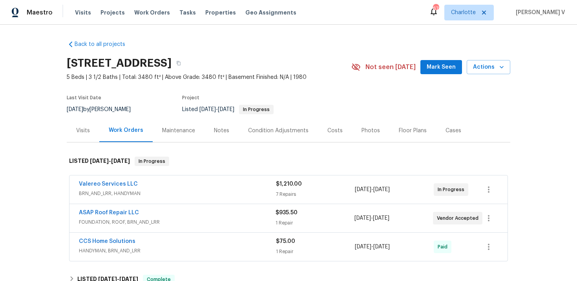
click at [286, 210] on span "$935.50" at bounding box center [286, 212] width 22 height 5
click at [286, 210] on div "ASAP Roof Repair LLC FOUNDATION, ROOF, BRN_AND_LRR $935.50 1 Repair [DATE] - [D…" at bounding box center [288, 218] width 438 height 28
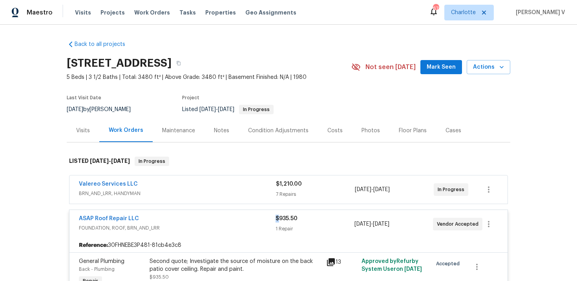
click at [285, 216] on span "$935.50" at bounding box center [286, 218] width 22 height 5
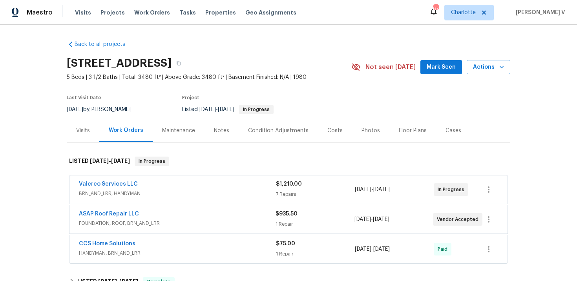
click at [285, 216] on div "$935.50" at bounding box center [314, 214] width 78 height 8
click at [285, 216] on span "$935.50" at bounding box center [286, 213] width 22 height 5
copy span "$935.50"
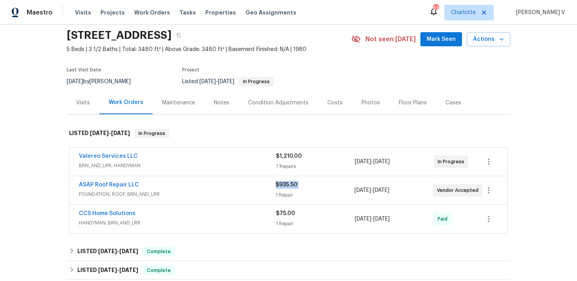
scroll to position [51, 0]
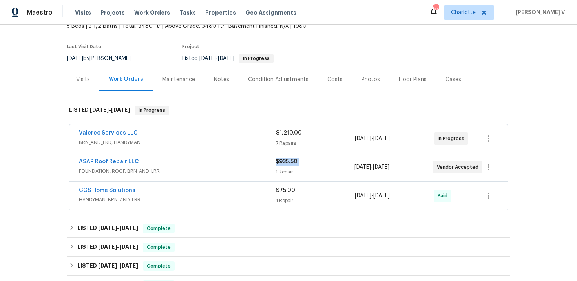
click at [109, 136] on span "Valereo Services LLC" at bounding box center [108, 133] width 59 height 8
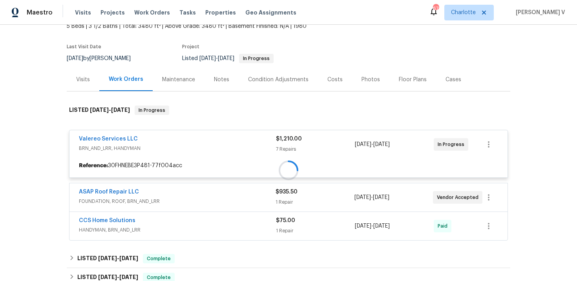
click at [114, 137] on div at bounding box center [288, 170] width 443 height 145
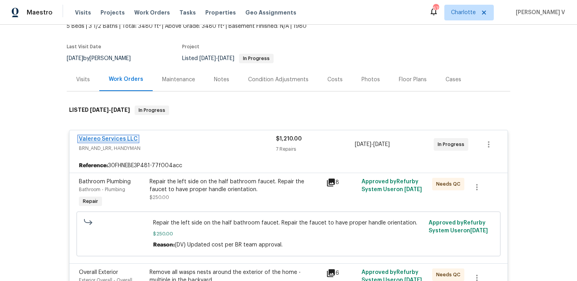
click at [114, 139] on link "Valereo Services LLC" at bounding box center [108, 138] width 59 height 5
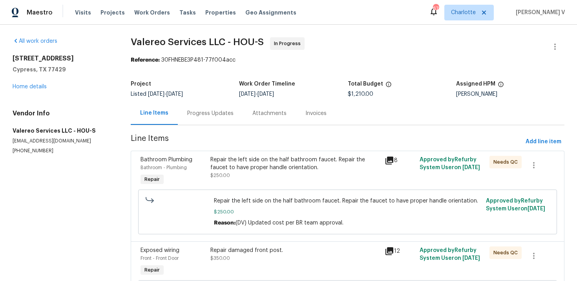
click at [179, 115] on div "Progress Updates" at bounding box center [210, 113] width 65 height 23
